Goal: Task Accomplishment & Management: Manage account settings

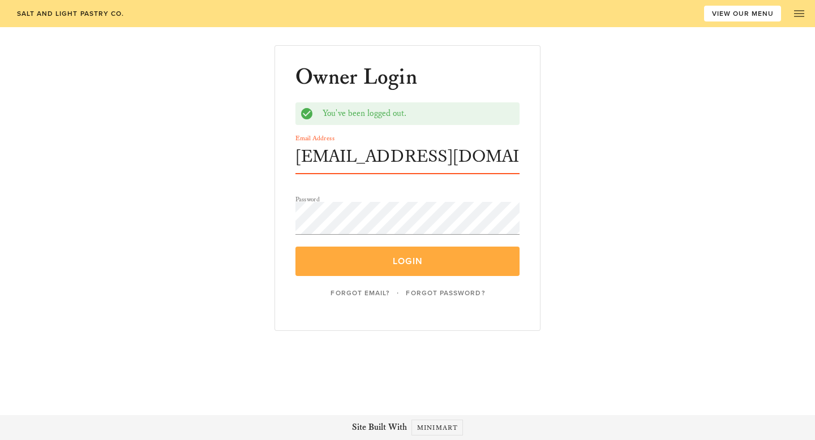
click at [400, 268] on button "Login" at bounding box center [408, 261] width 224 height 29
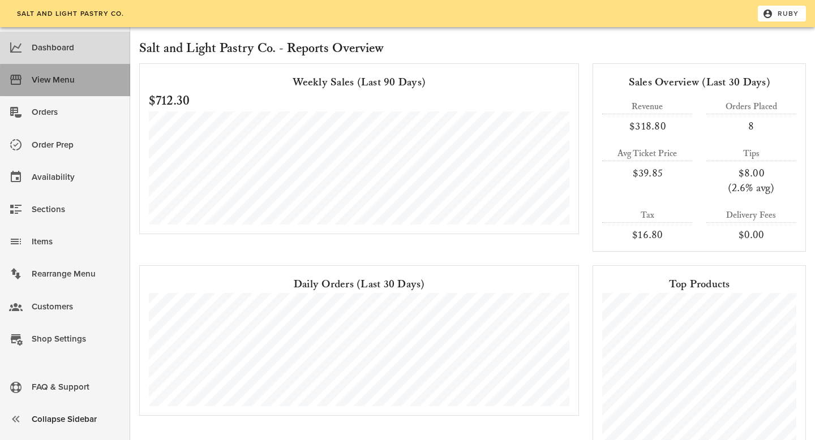
click at [71, 72] on div "View Menu" at bounding box center [76, 80] width 89 height 19
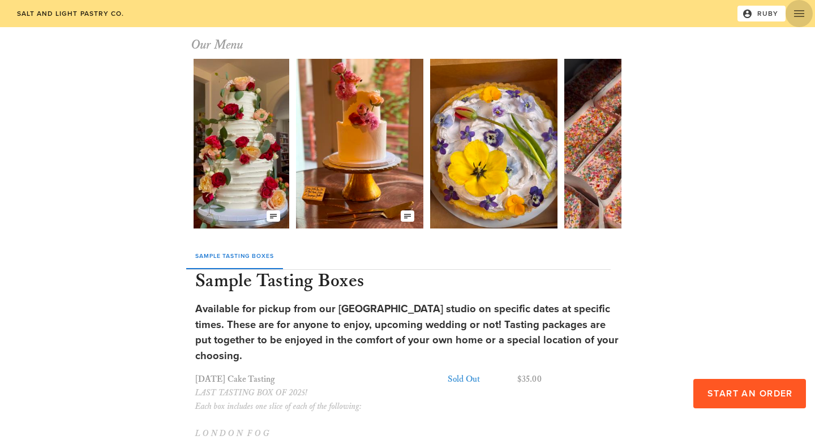
click at [797, 9] on icon "button" at bounding box center [800, 14] width 14 height 14
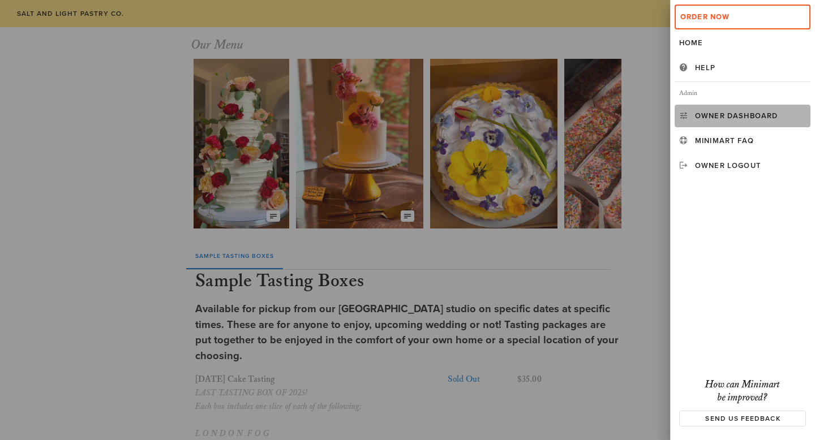
click at [729, 110] on link "Owner Dashboard" at bounding box center [743, 116] width 136 height 23
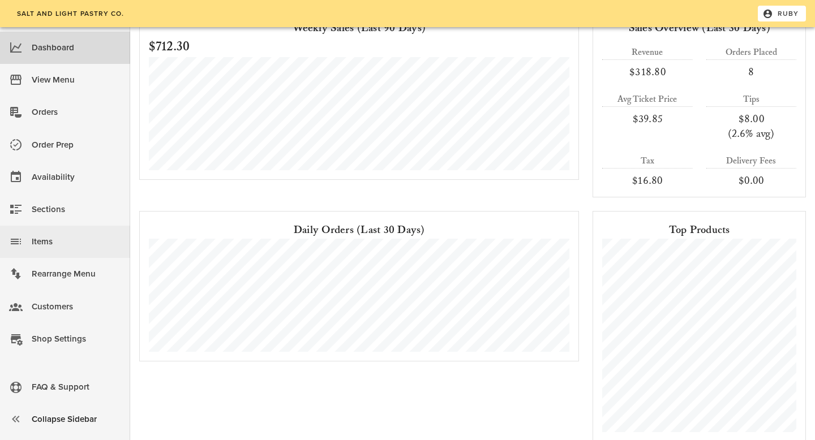
scroll to position [61, 0]
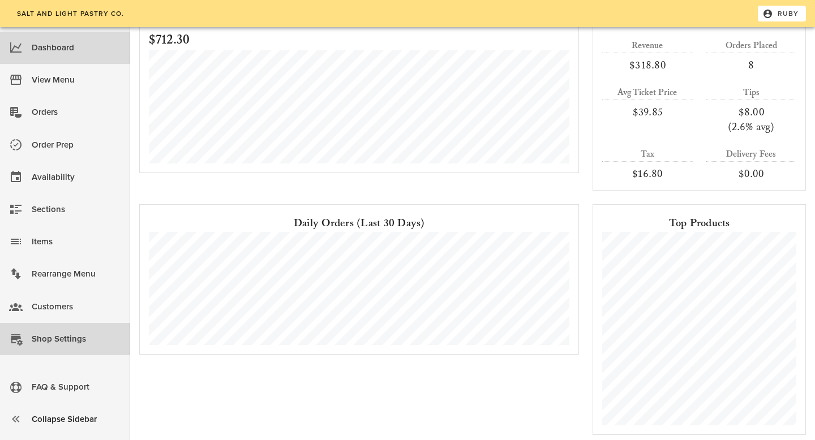
click at [50, 341] on div "Shop Settings" at bounding box center [76, 339] width 89 height 19
